Goal: Register for event/course

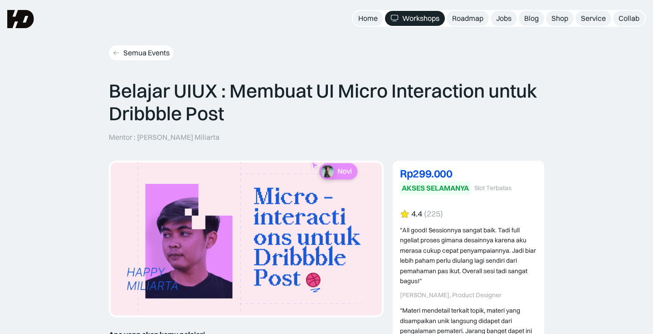
click at [113, 55] on icon at bounding box center [115, 53] width 7 height 8
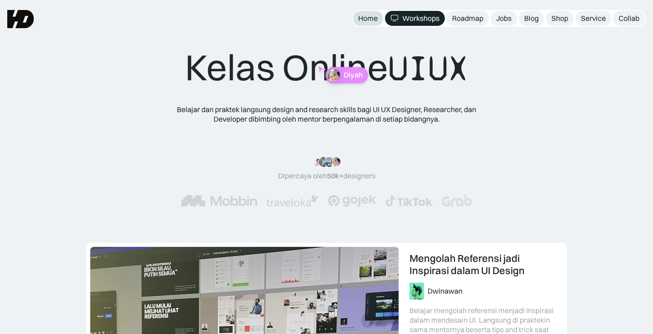
click at [363, 22] on div "Home" at bounding box center [367, 19] width 19 height 10
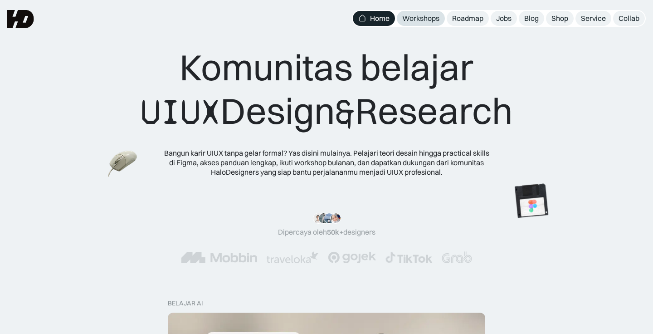
click at [410, 15] on div "Workshops" at bounding box center [420, 19] width 37 height 10
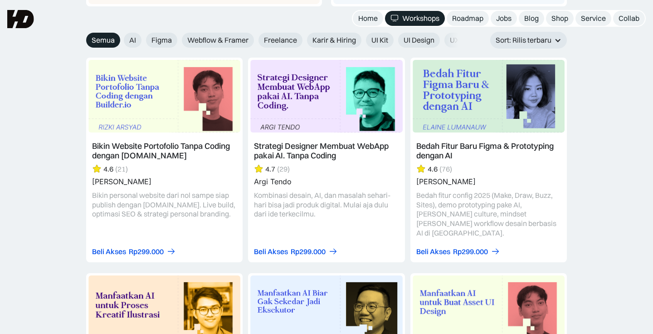
scroll to position [1013, 0]
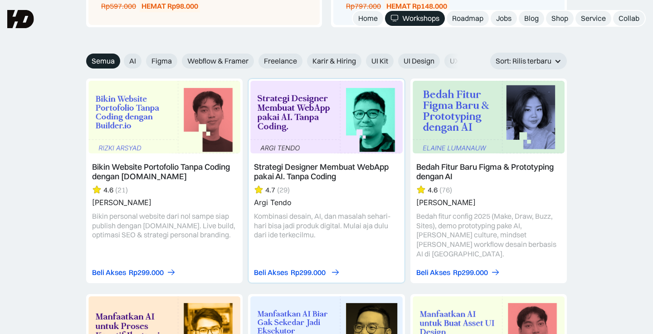
click at [299, 268] on div "Rp299.000" at bounding box center [308, 273] width 35 height 10
